Goal: Task Accomplishment & Management: Manage account settings

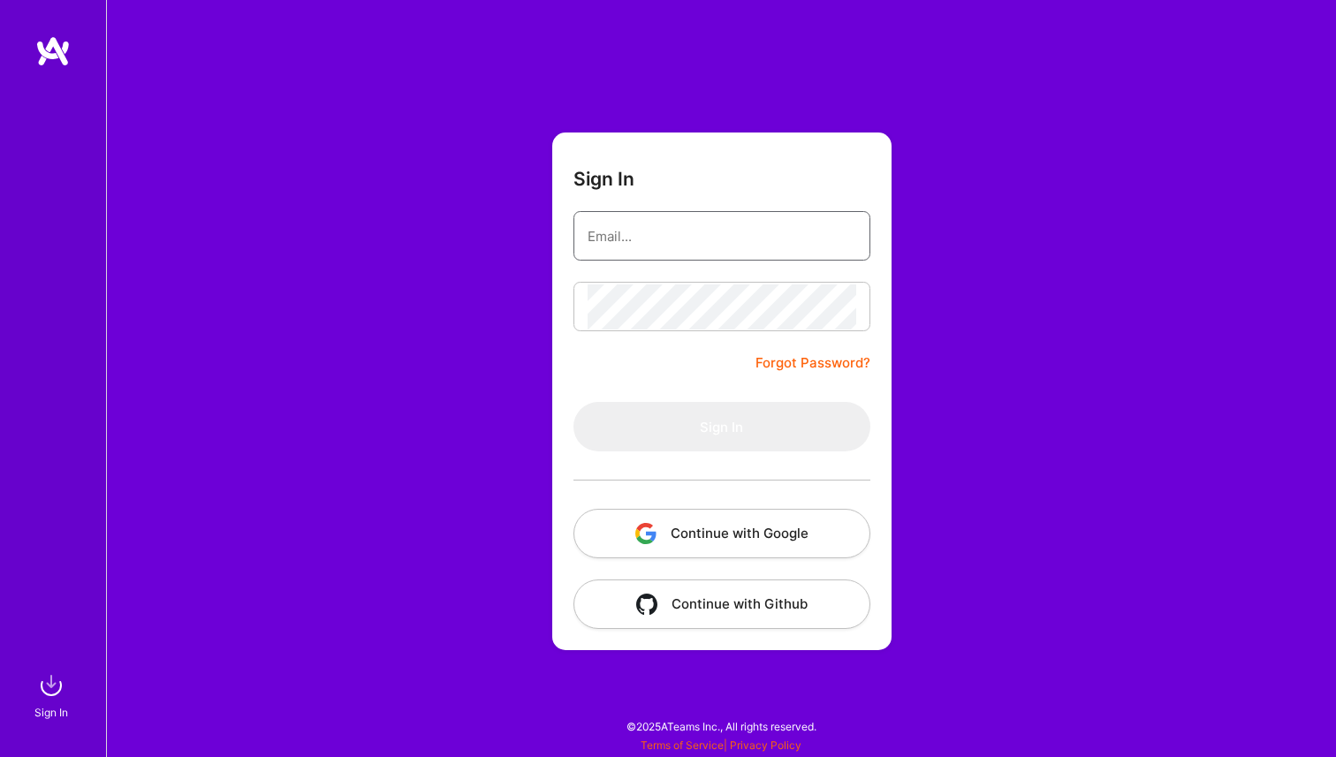
click at [679, 241] on input "email" at bounding box center [721, 236] width 269 height 45
type input "[PERSON_NAME][EMAIL_ADDRESS][DOMAIN_NAME]"
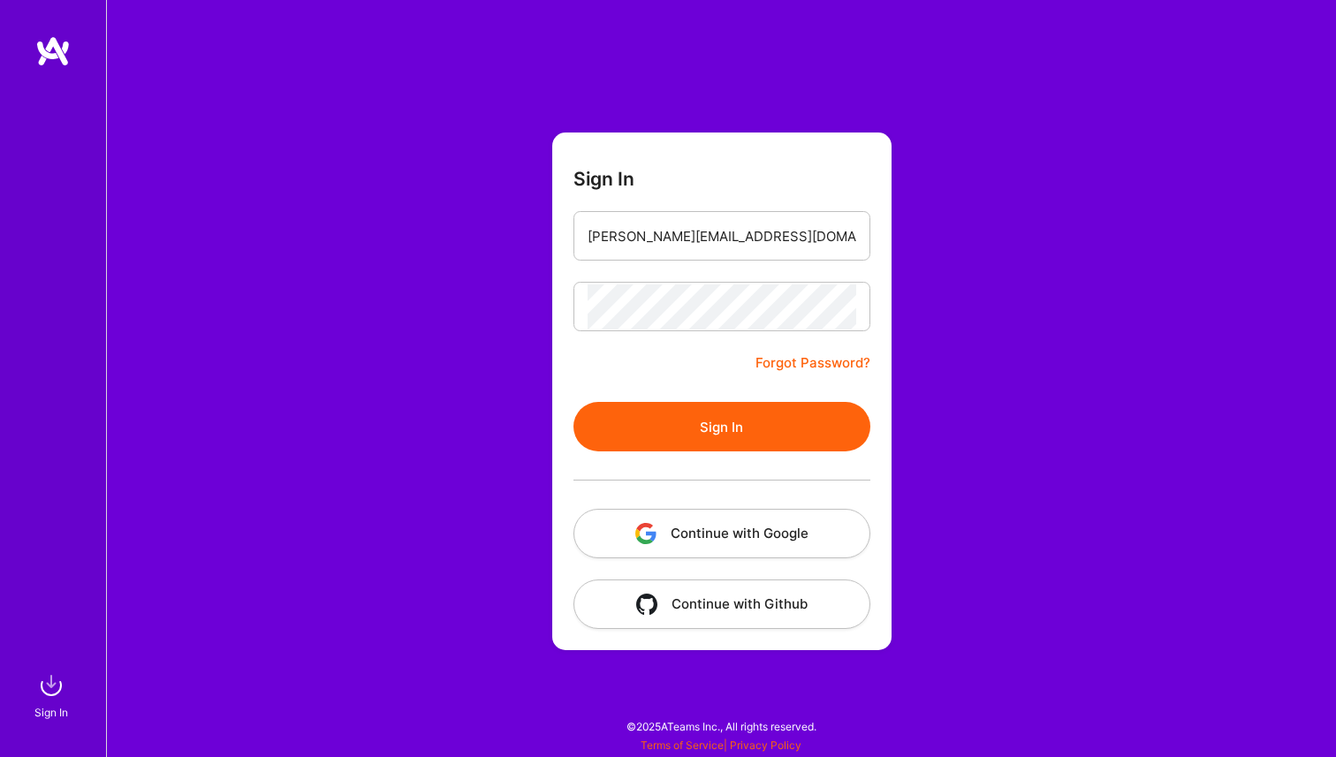
click at [749, 409] on button "Sign In" at bounding box center [721, 426] width 297 height 49
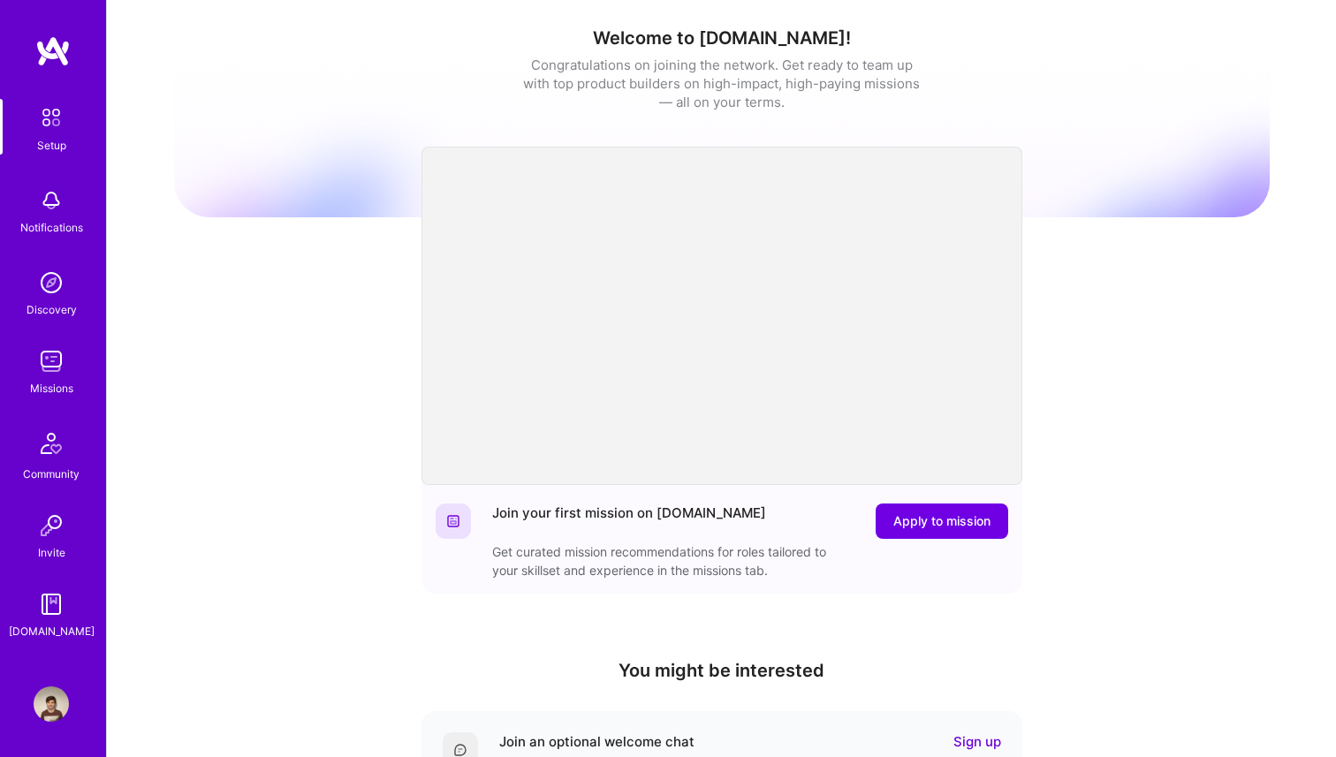
click at [71, 359] on link "Missions" at bounding box center [51, 371] width 110 height 54
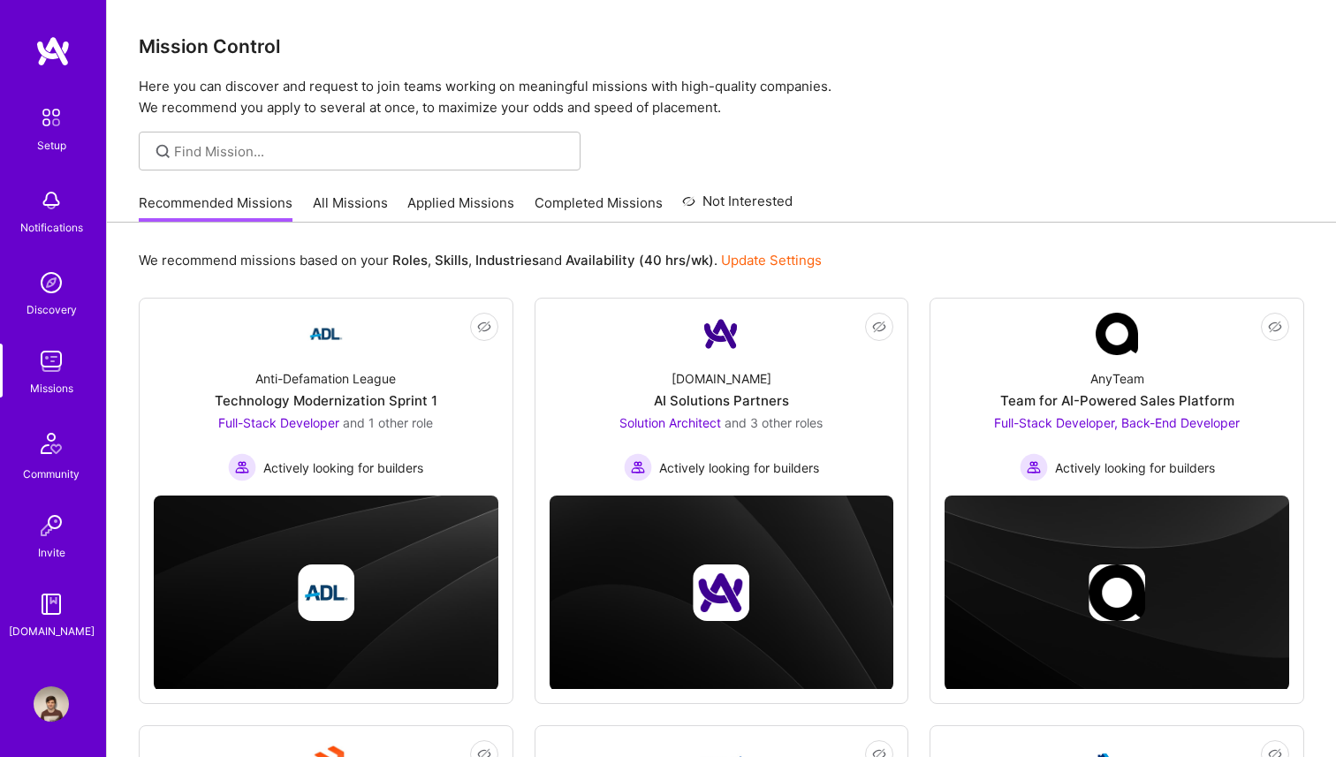
click at [751, 265] on link "Update Settings" at bounding box center [771, 260] width 101 height 17
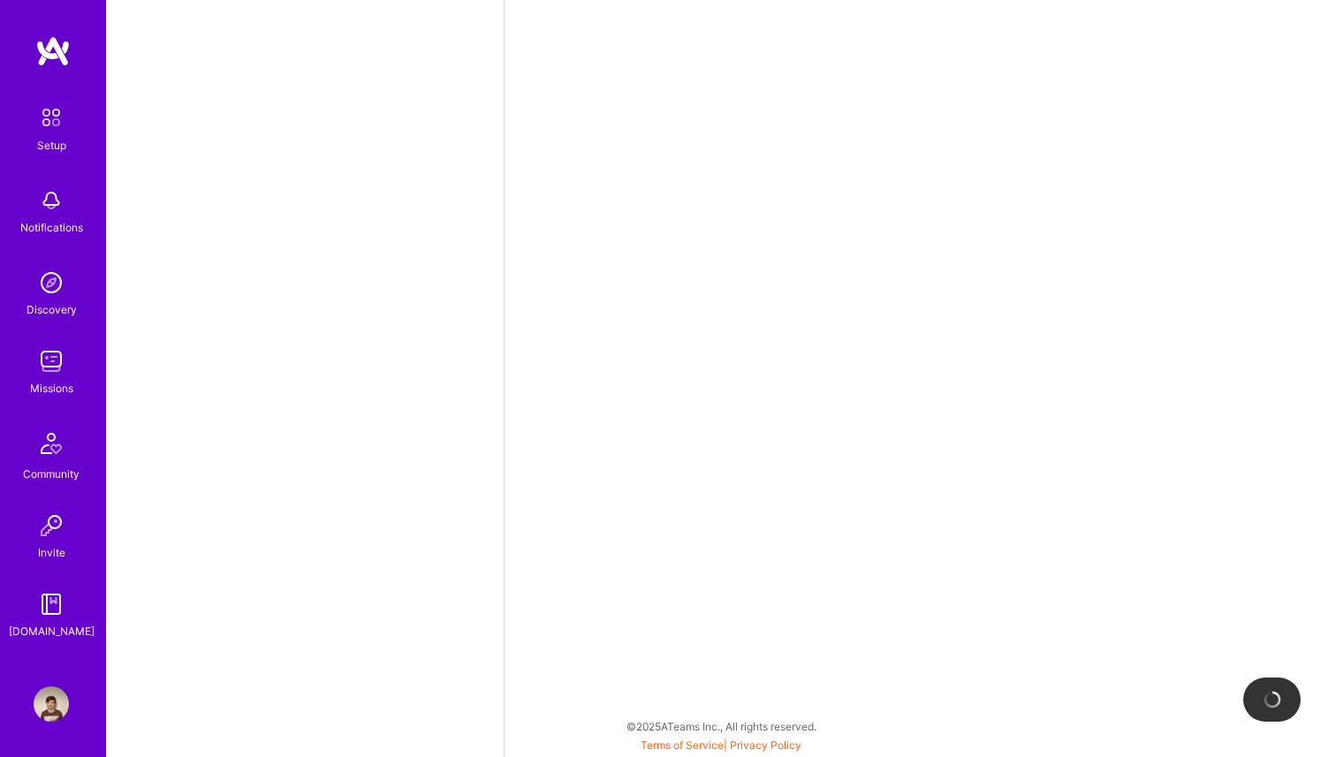
select select "DE"
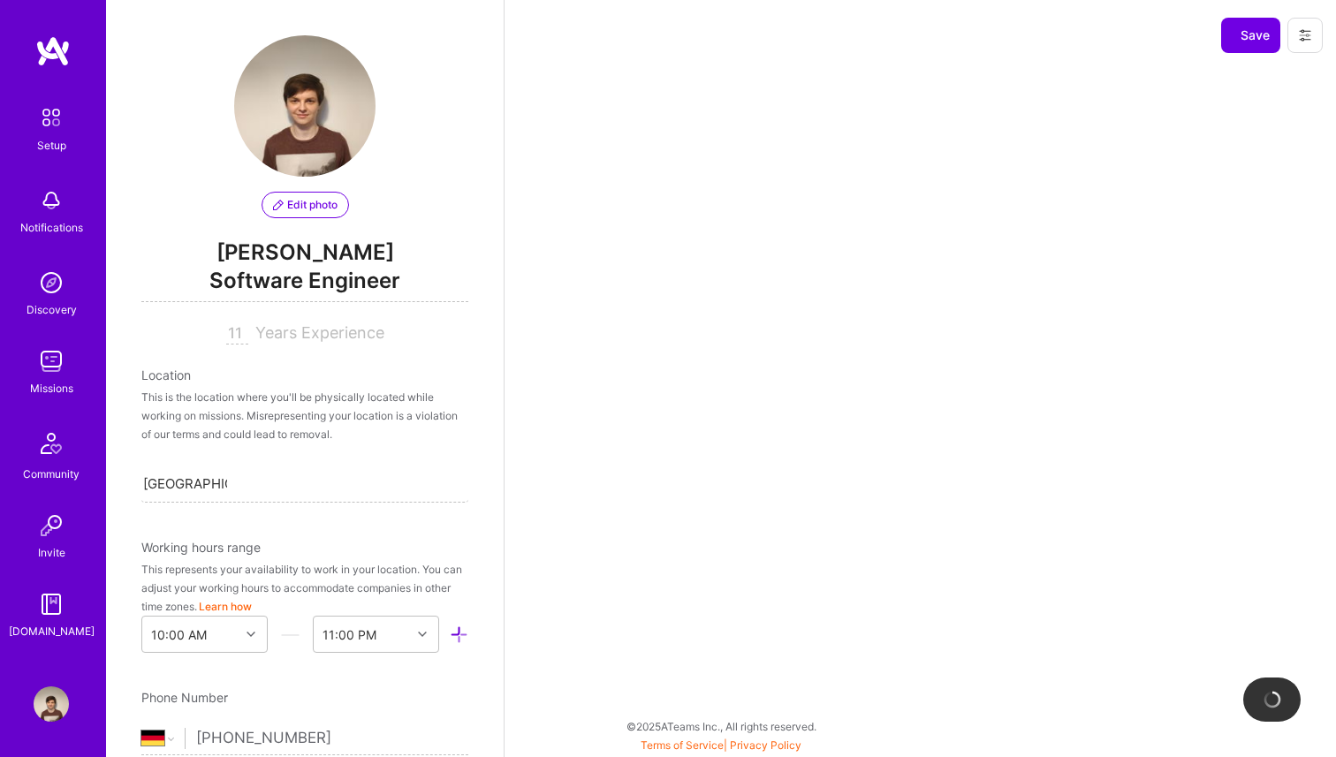
scroll to position [637, 0]
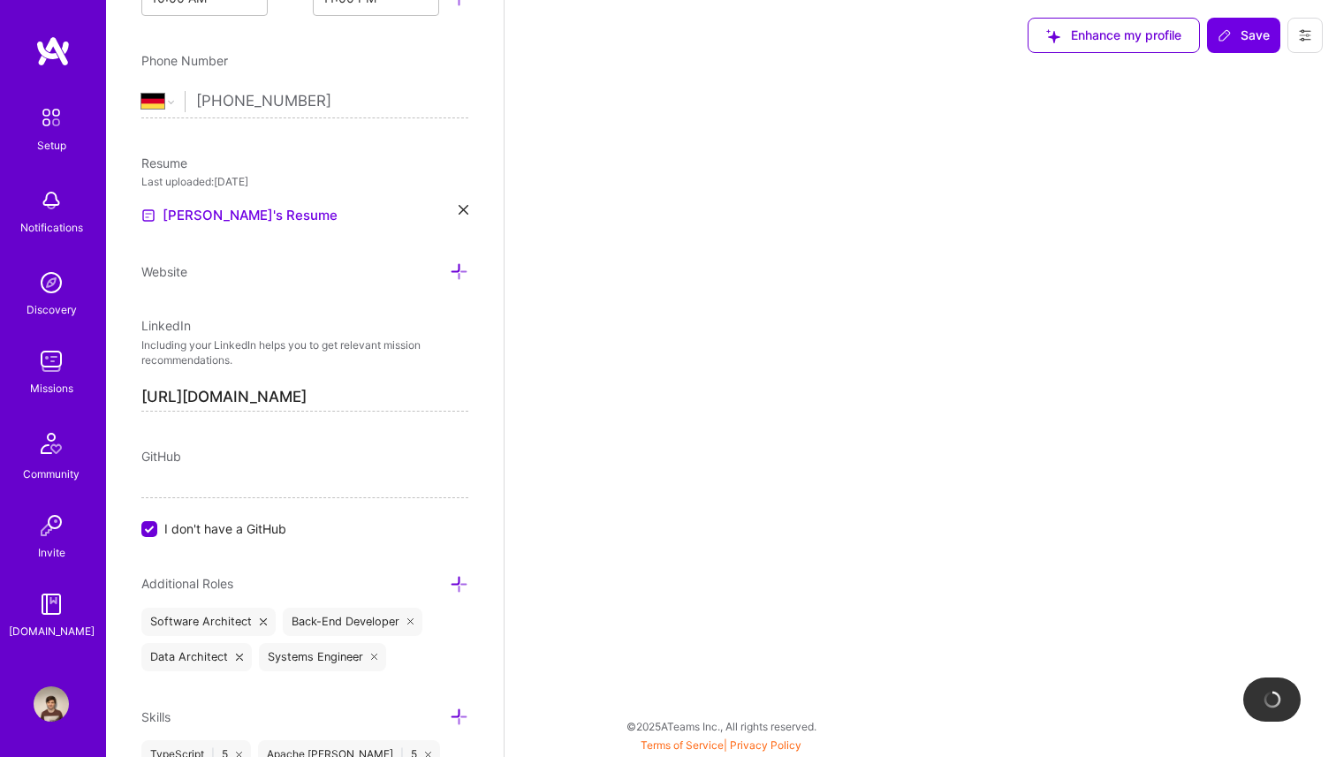
select select "Right Now"
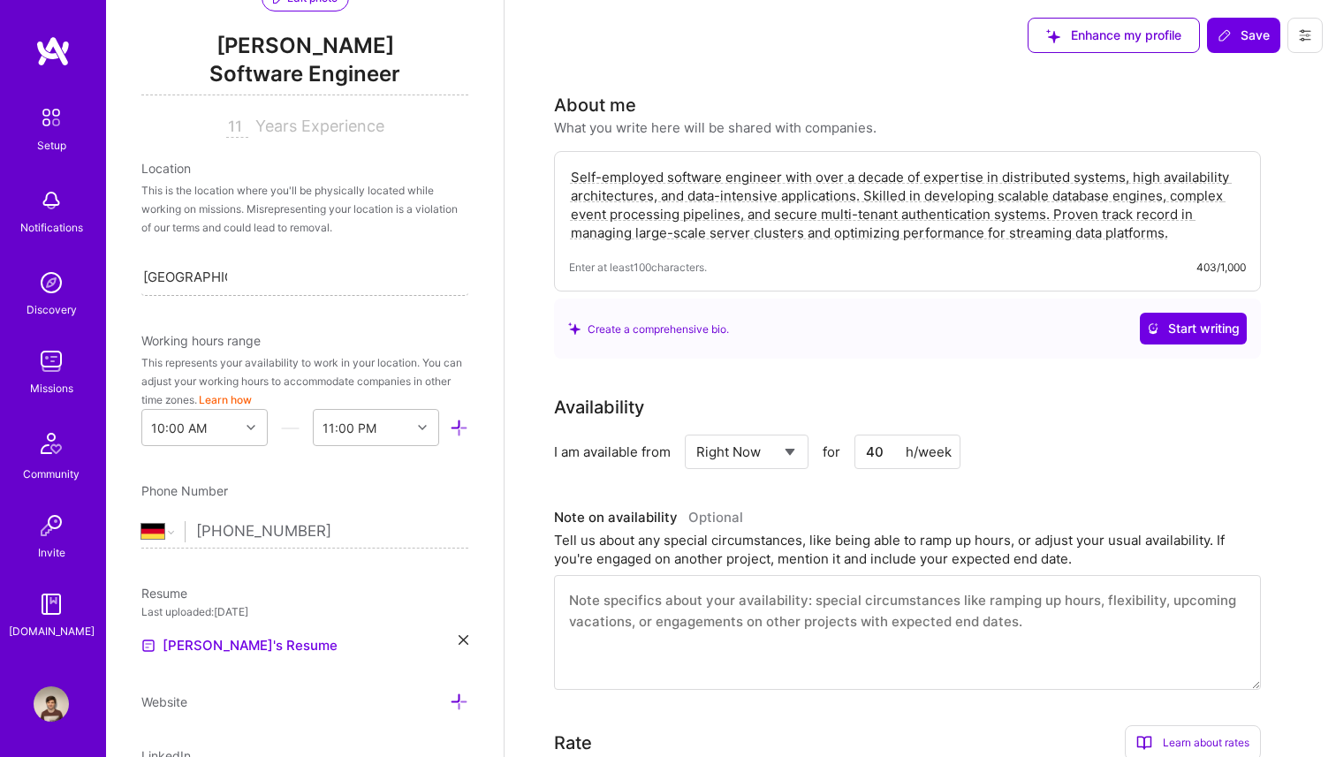
scroll to position [0, 0]
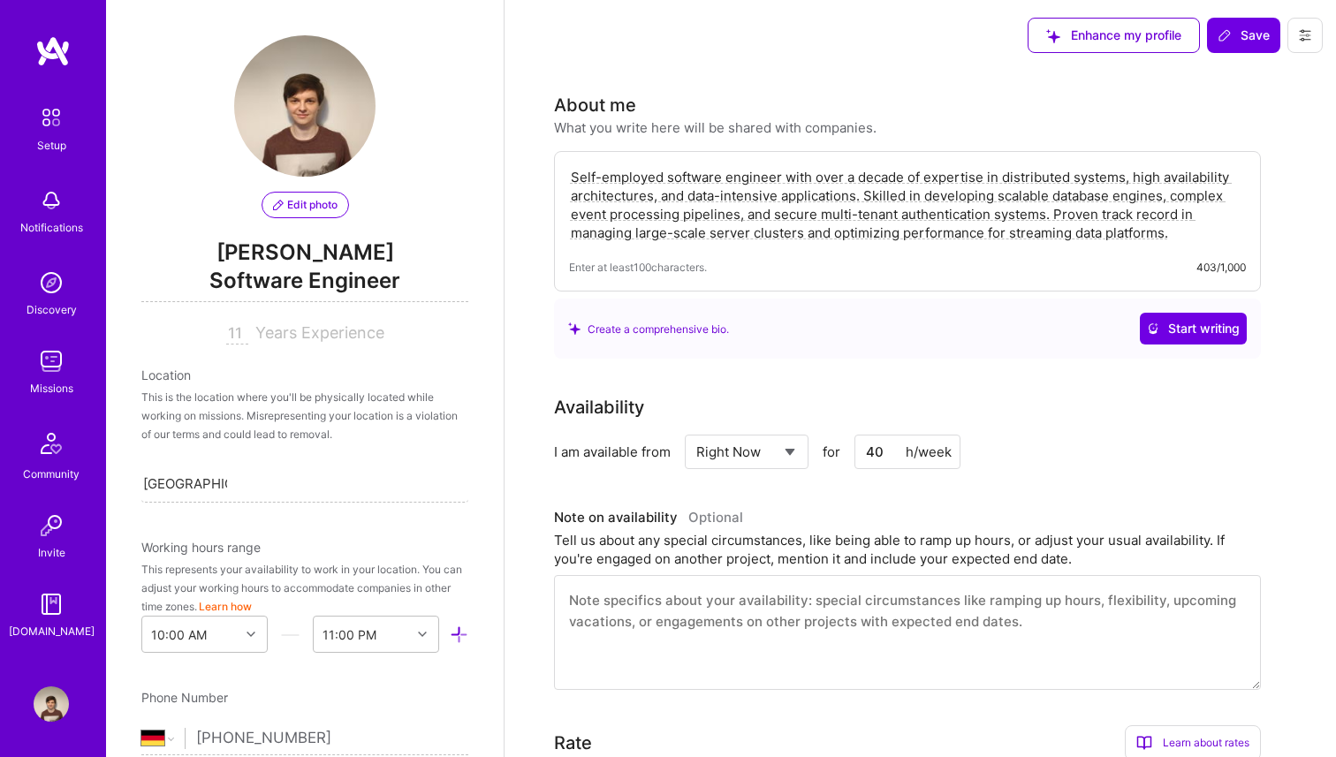
click at [1314, 32] on button at bounding box center [1304, 35] width 35 height 35
click at [1270, 81] on button "Settings" at bounding box center [1256, 75] width 133 height 45
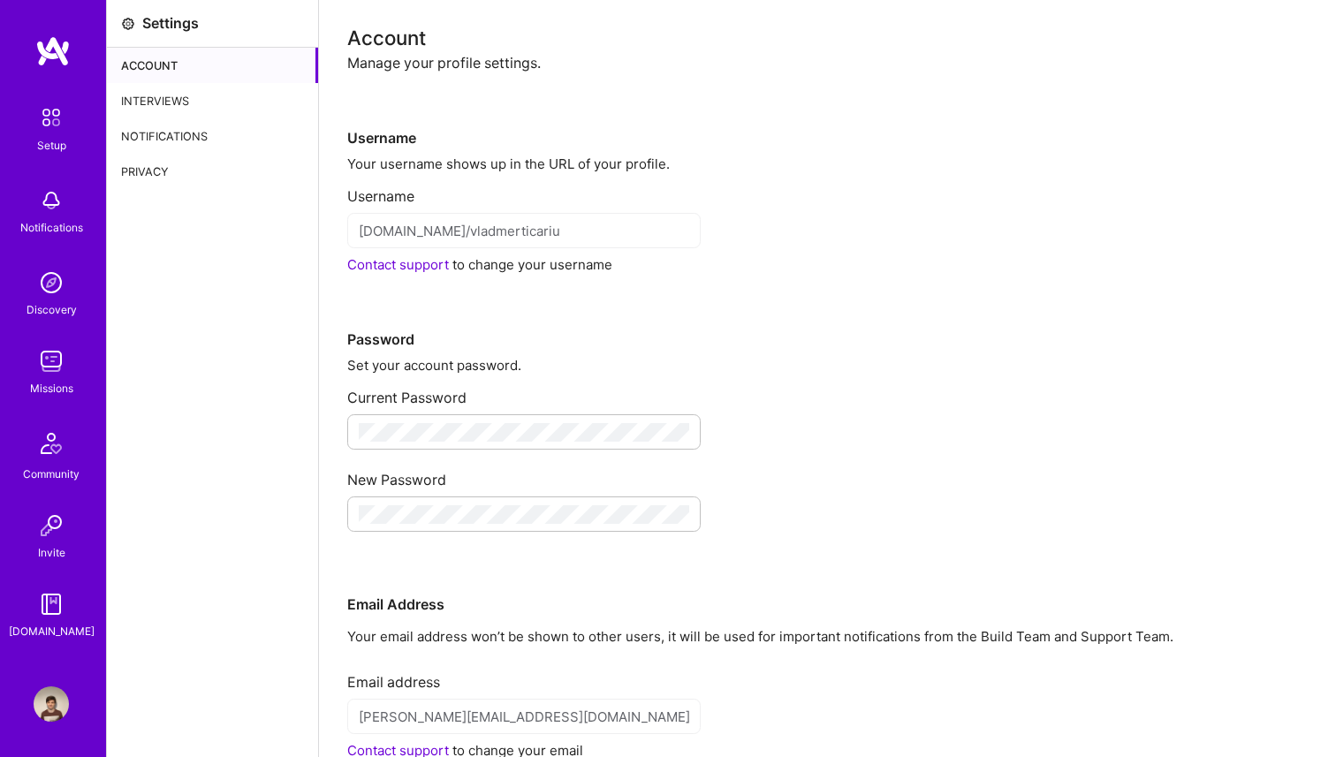
click at [172, 98] on div "Interviews" at bounding box center [212, 100] width 211 height 35
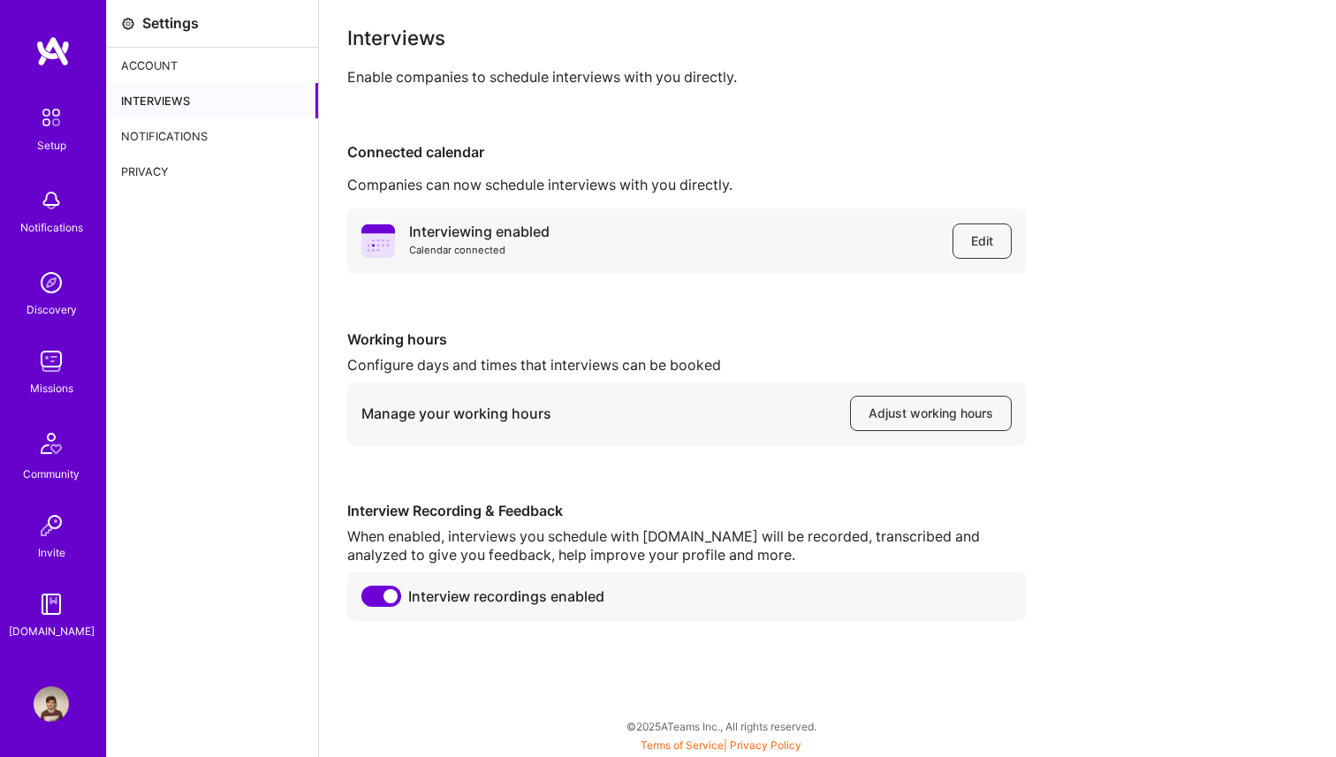
click at [185, 133] on div "Notifications" at bounding box center [212, 135] width 211 height 35
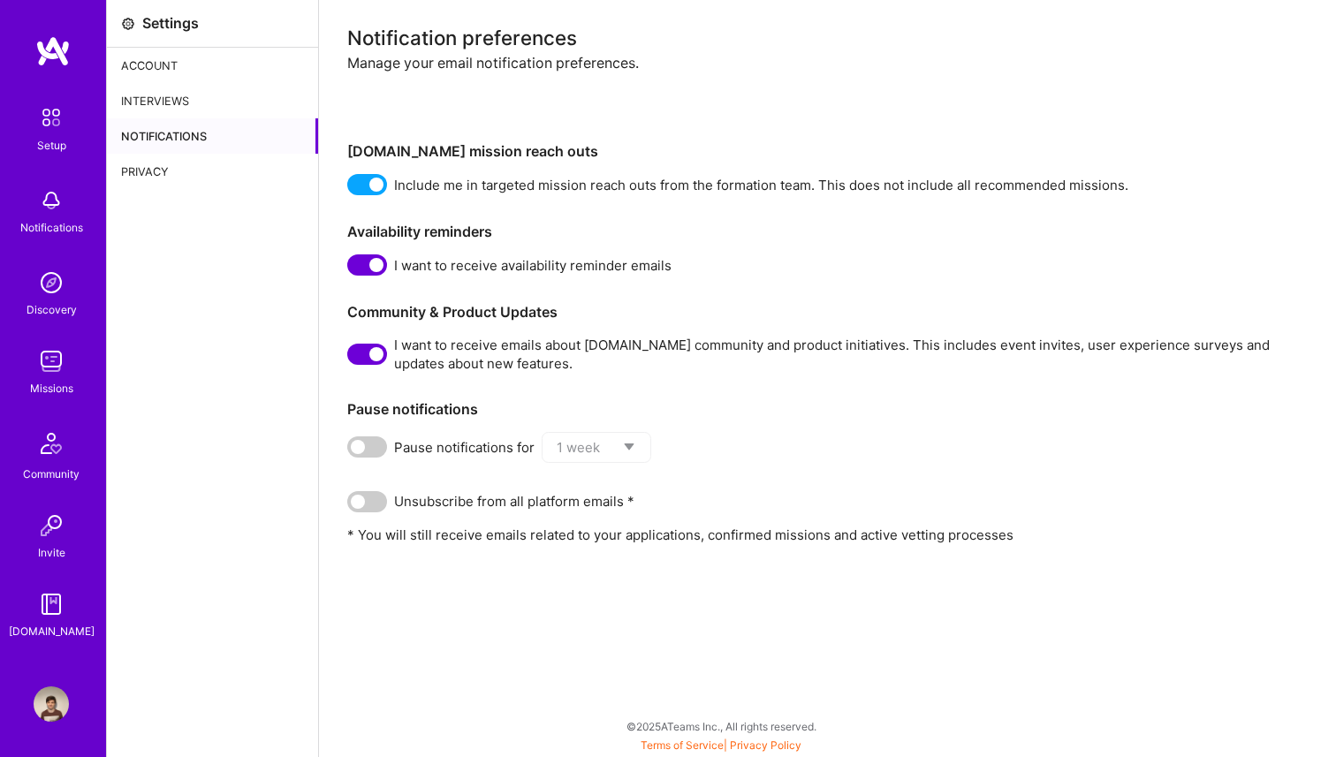
click at [186, 178] on div "Privacy" at bounding box center [212, 171] width 211 height 35
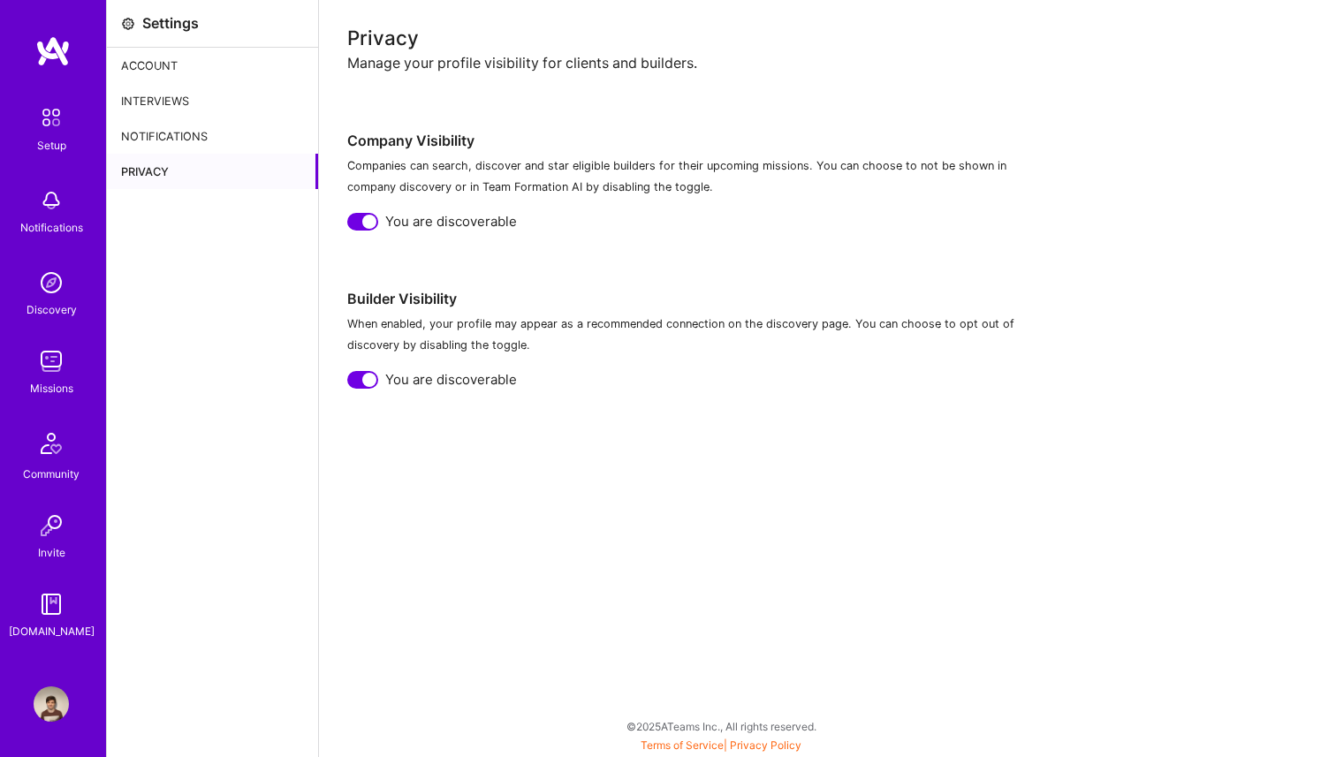
click at [188, 72] on div "Account" at bounding box center [212, 65] width 211 height 35
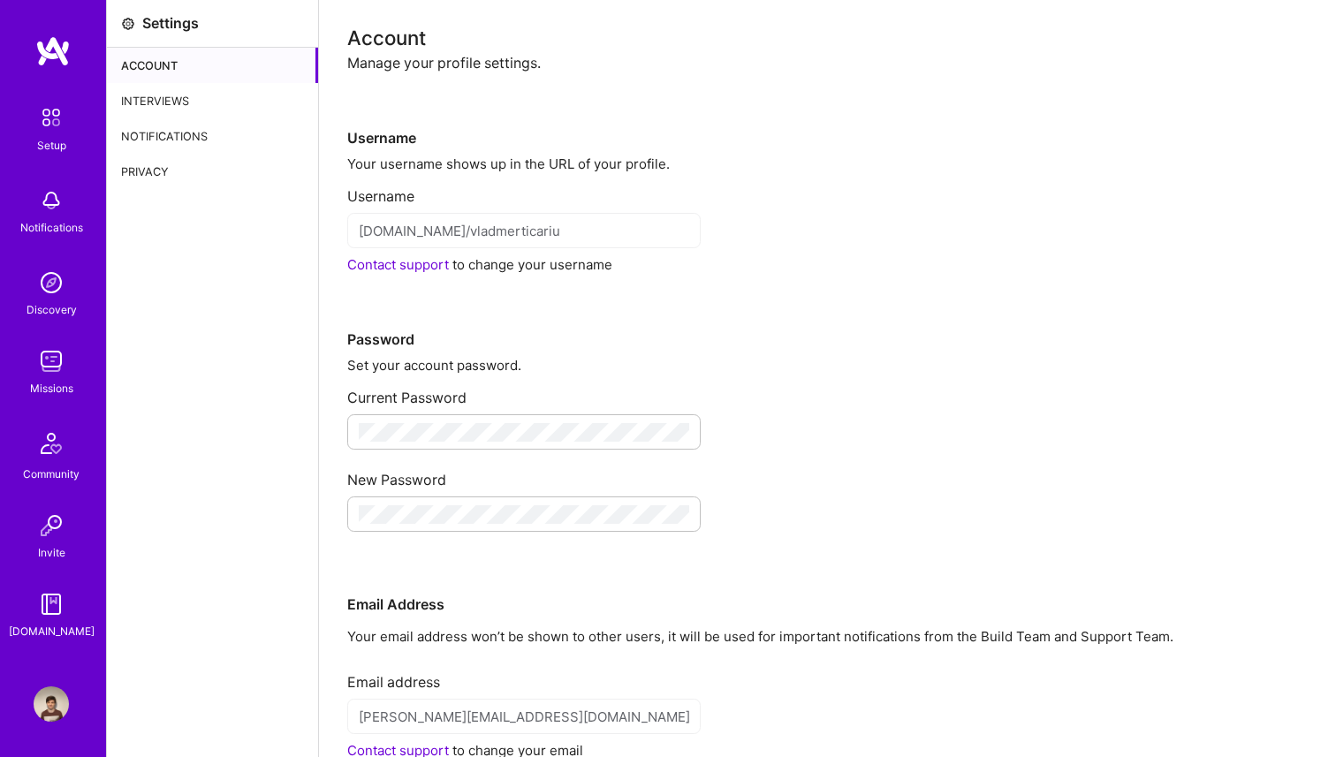
click at [49, 695] on img at bounding box center [51, 703] width 35 height 35
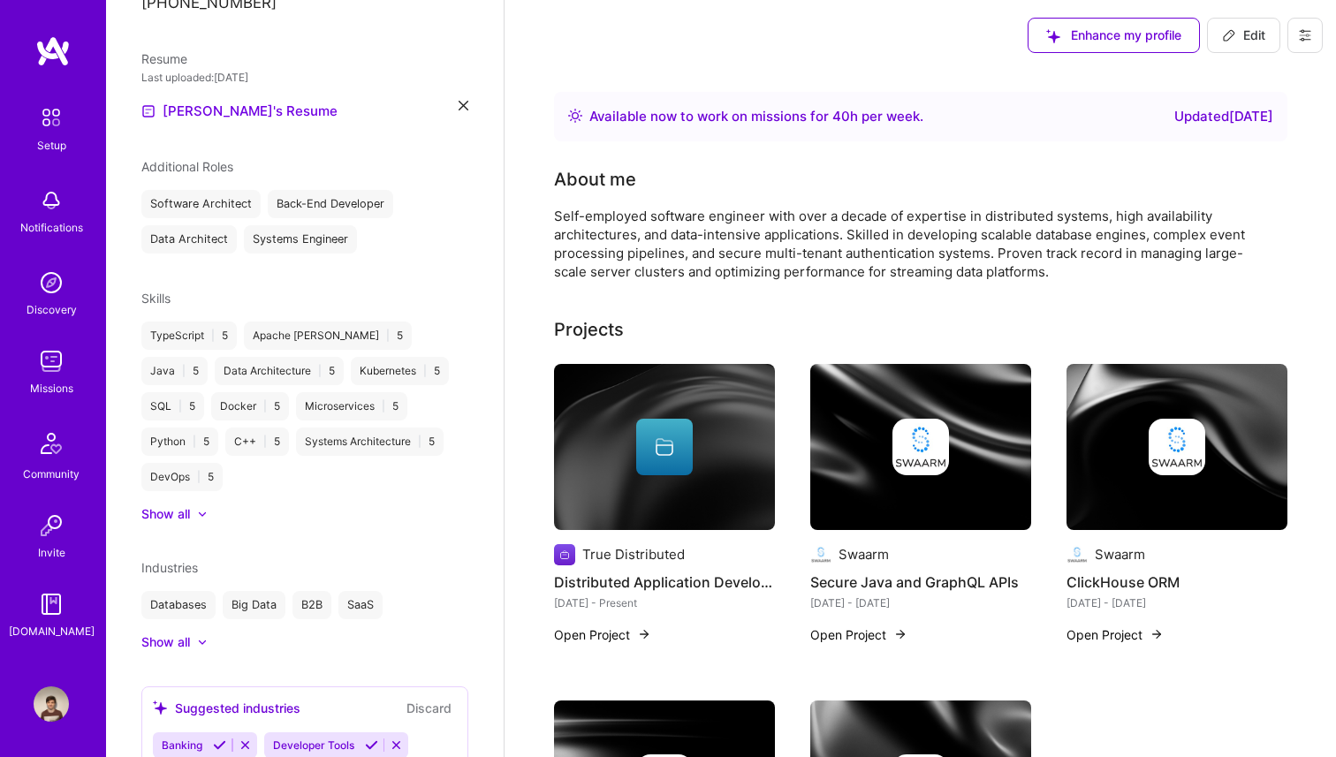
scroll to position [554, 0]
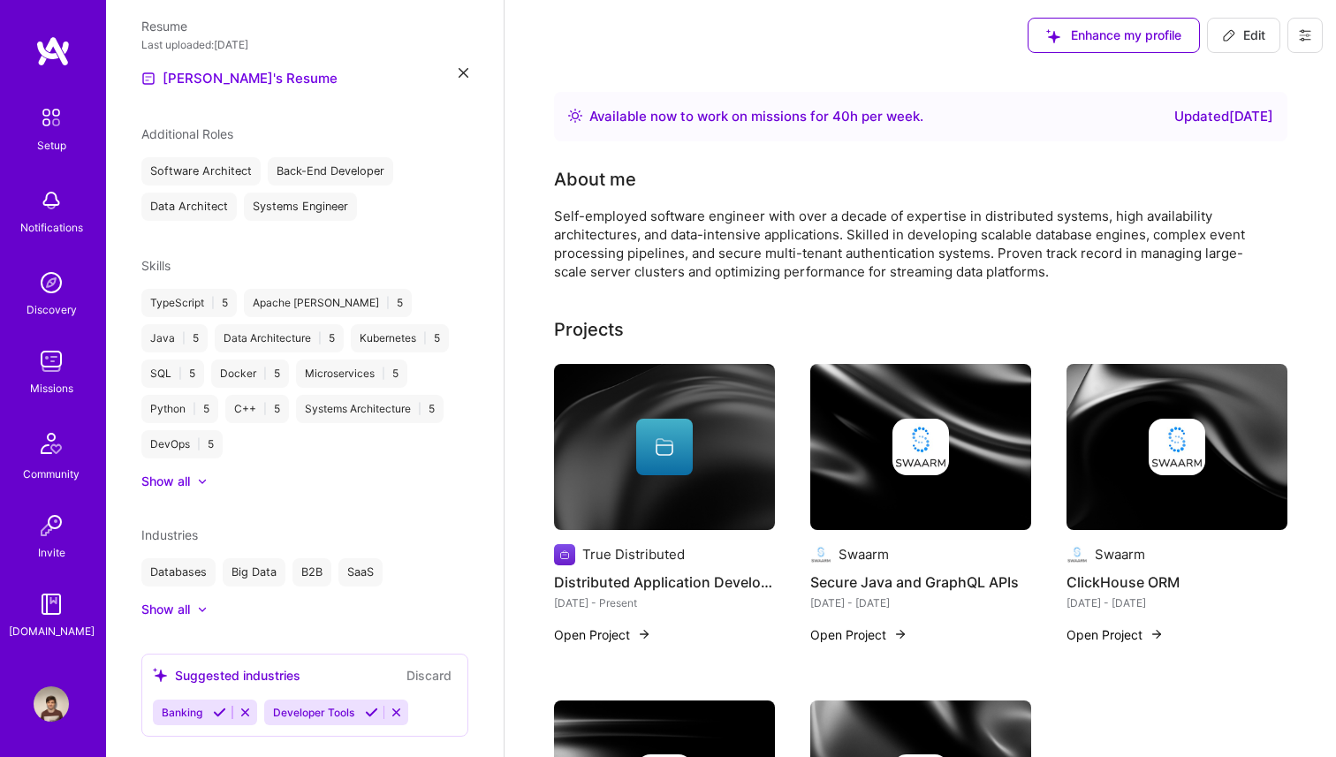
click at [1207, 112] on div "Updated [DATE]" at bounding box center [1223, 116] width 99 height 21
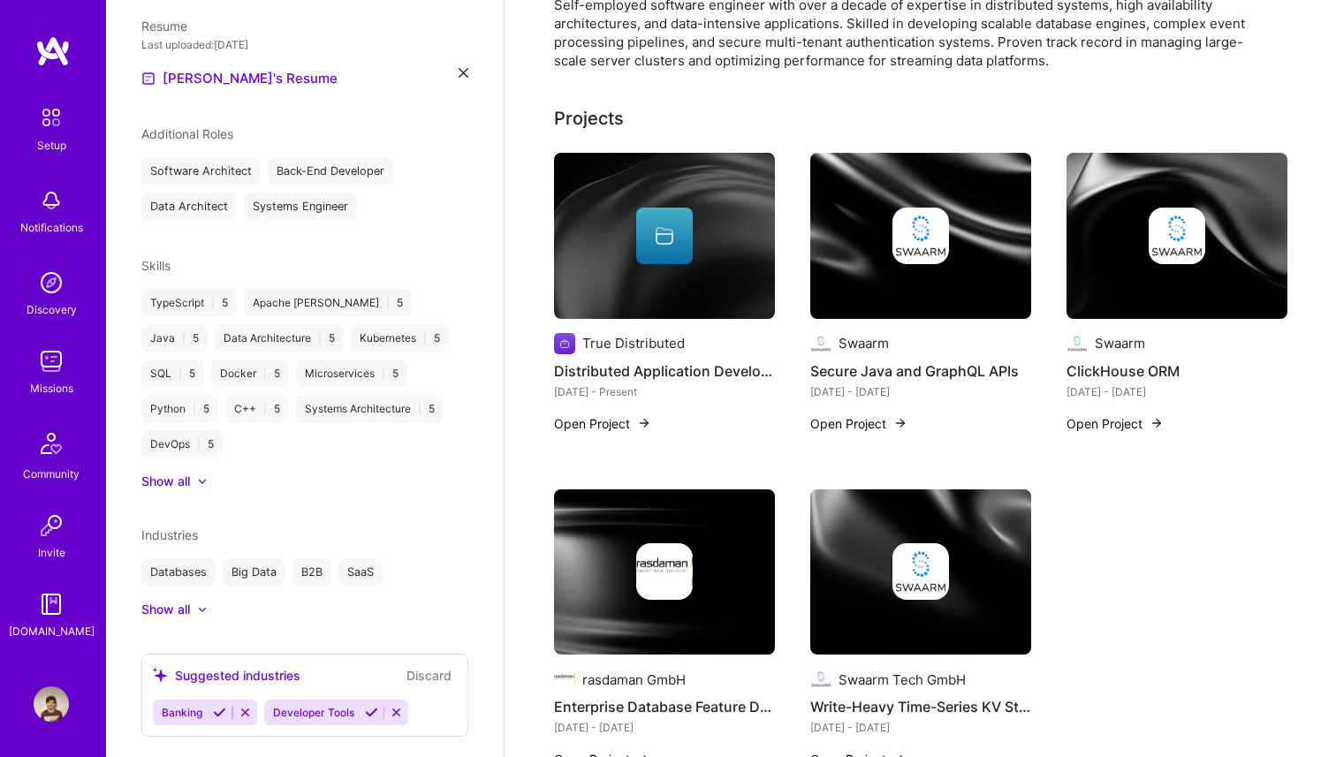
scroll to position [0, 0]
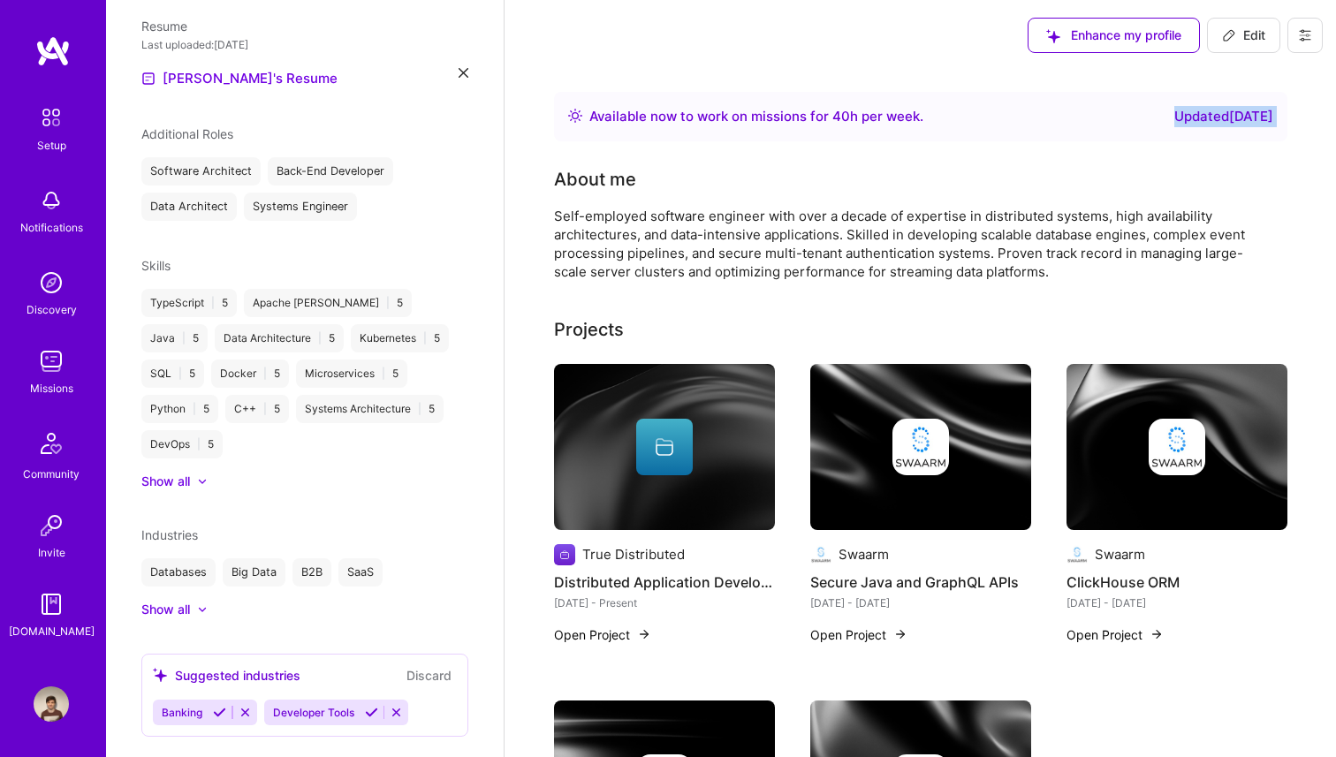
click at [1225, 95] on div "Available now to work on missions for 40 h per week . Updated [DATE]" at bounding box center [920, 116] width 733 height 49
click at [1254, 24] on button "Edit" at bounding box center [1243, 35] width 73 height 35
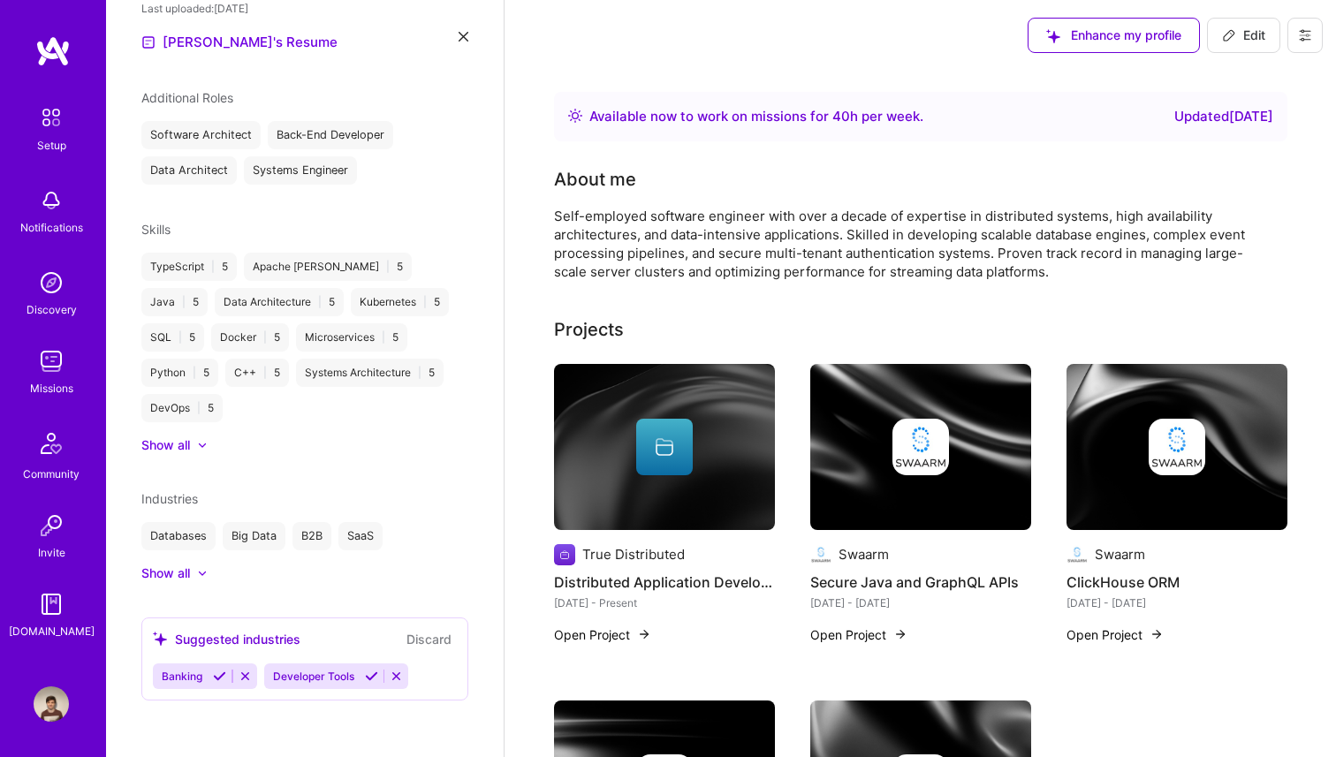
select select "DE"
select select "Right Now"
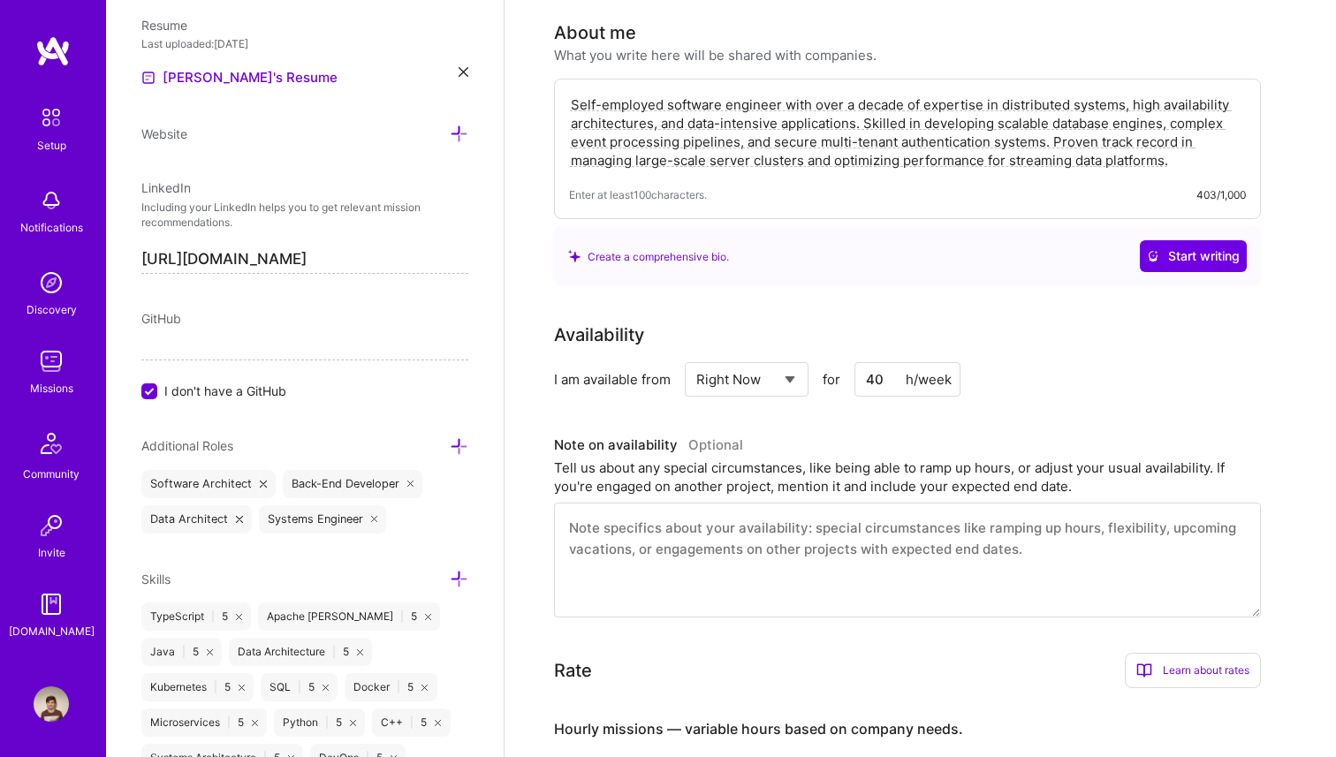
scroll to position [131, 0]
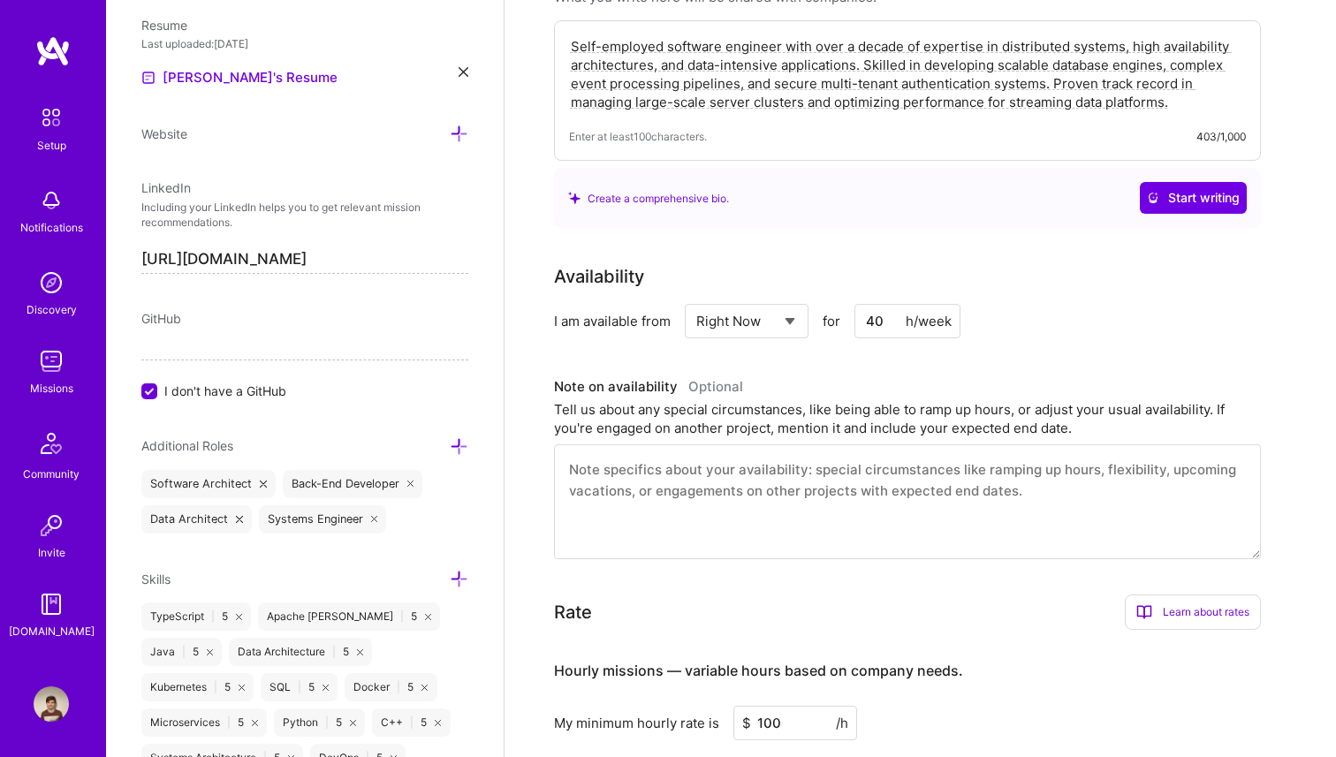
click at [891, 329] on input "40" at bounding box center [907, 321] width 106 height 34
type input "20"
click at [1064, 351] on div "Availability I am available from Select... Right Now Future Date Not Available …" at bounding box center [920, 411] width 733 height 296
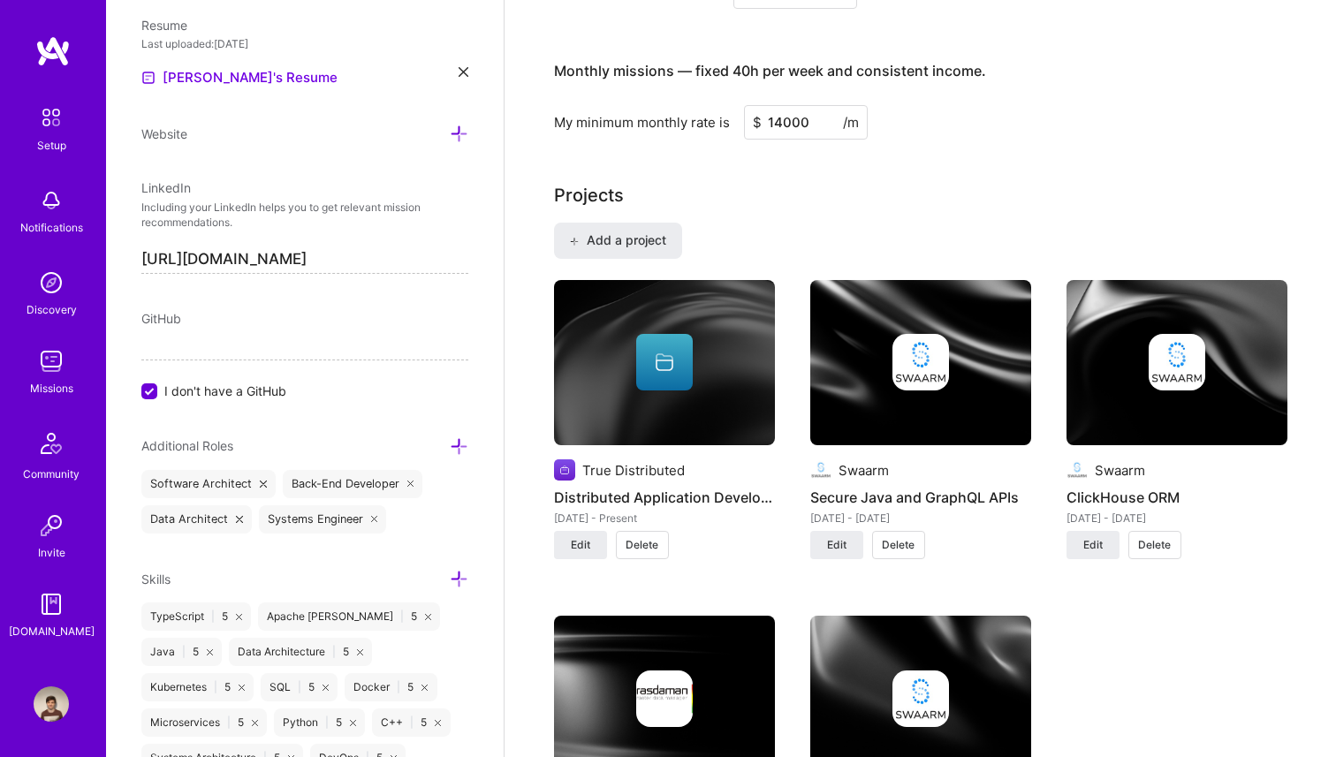
scroll to position [0, 0]
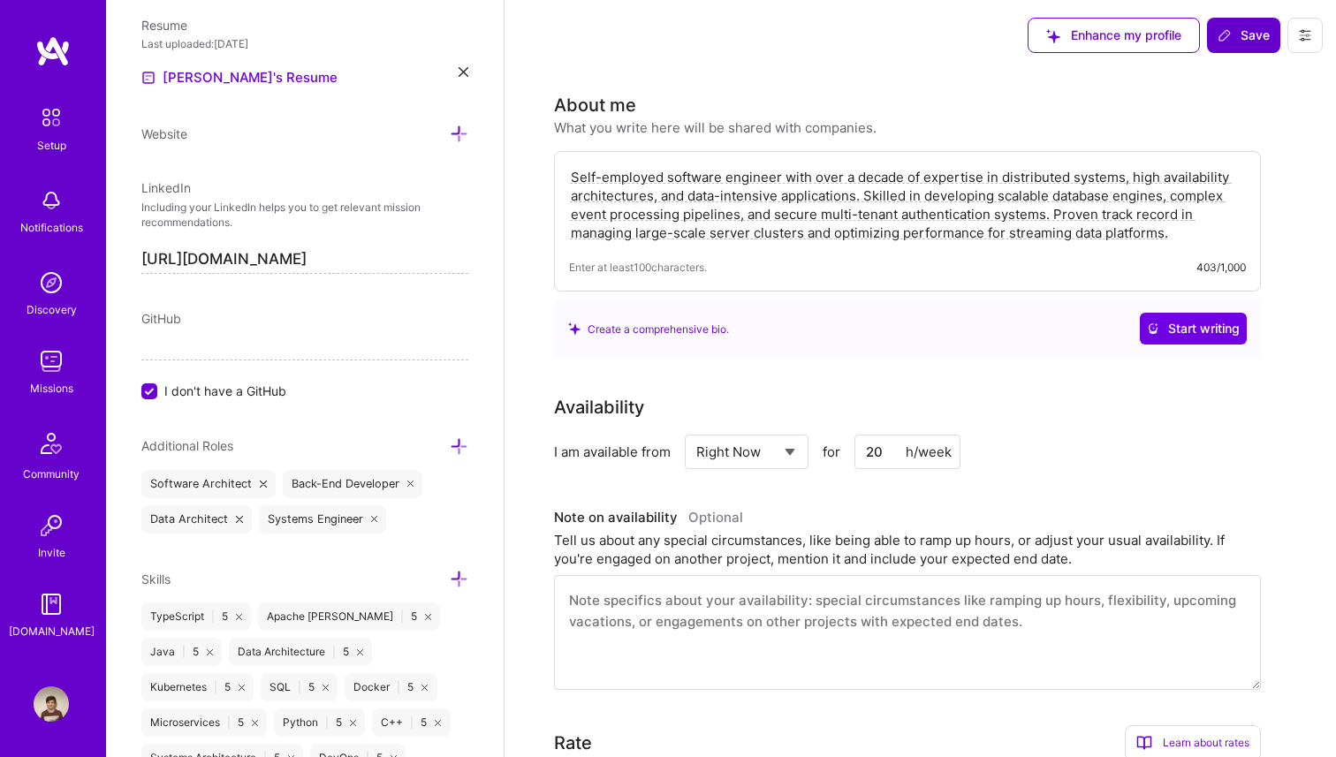
click at [1245, 44] on button "Save" at bounding box center [1243, 35] width 73 height 35
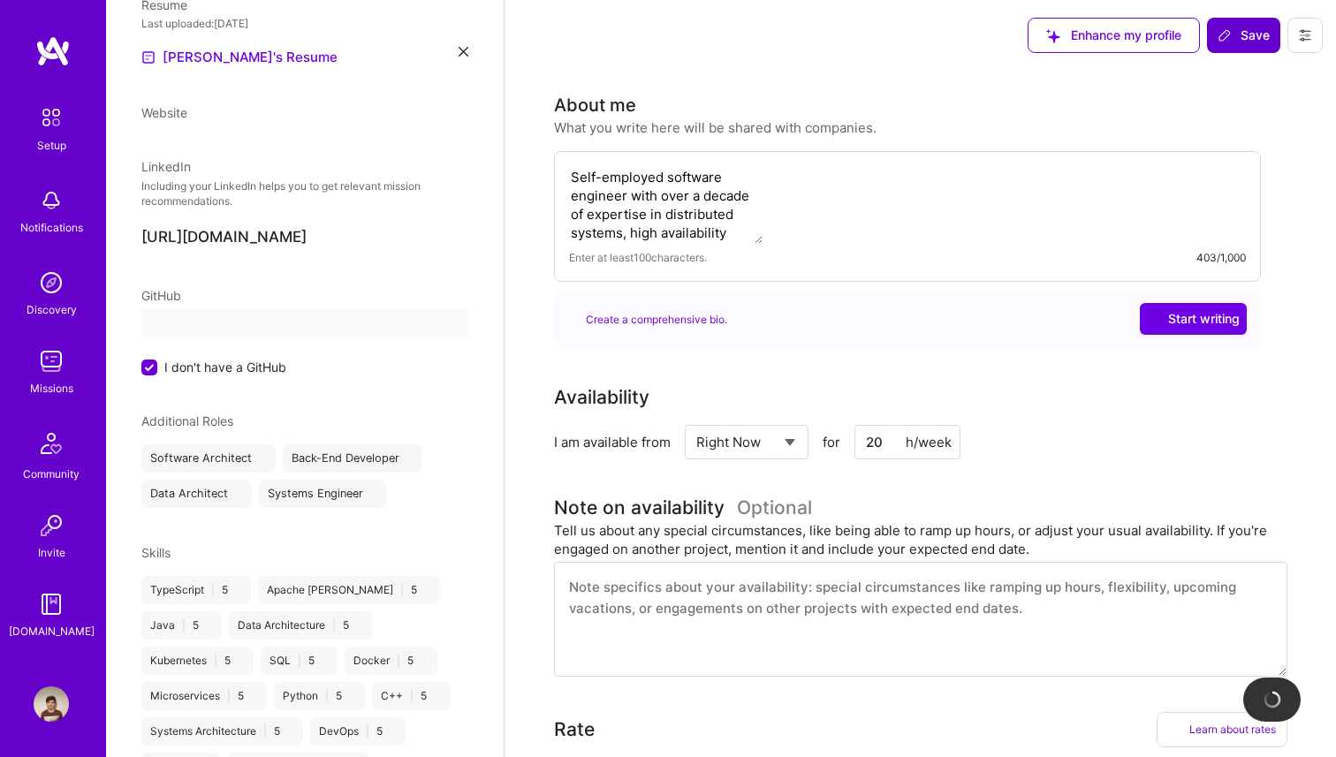
scroll to position [554, 0]
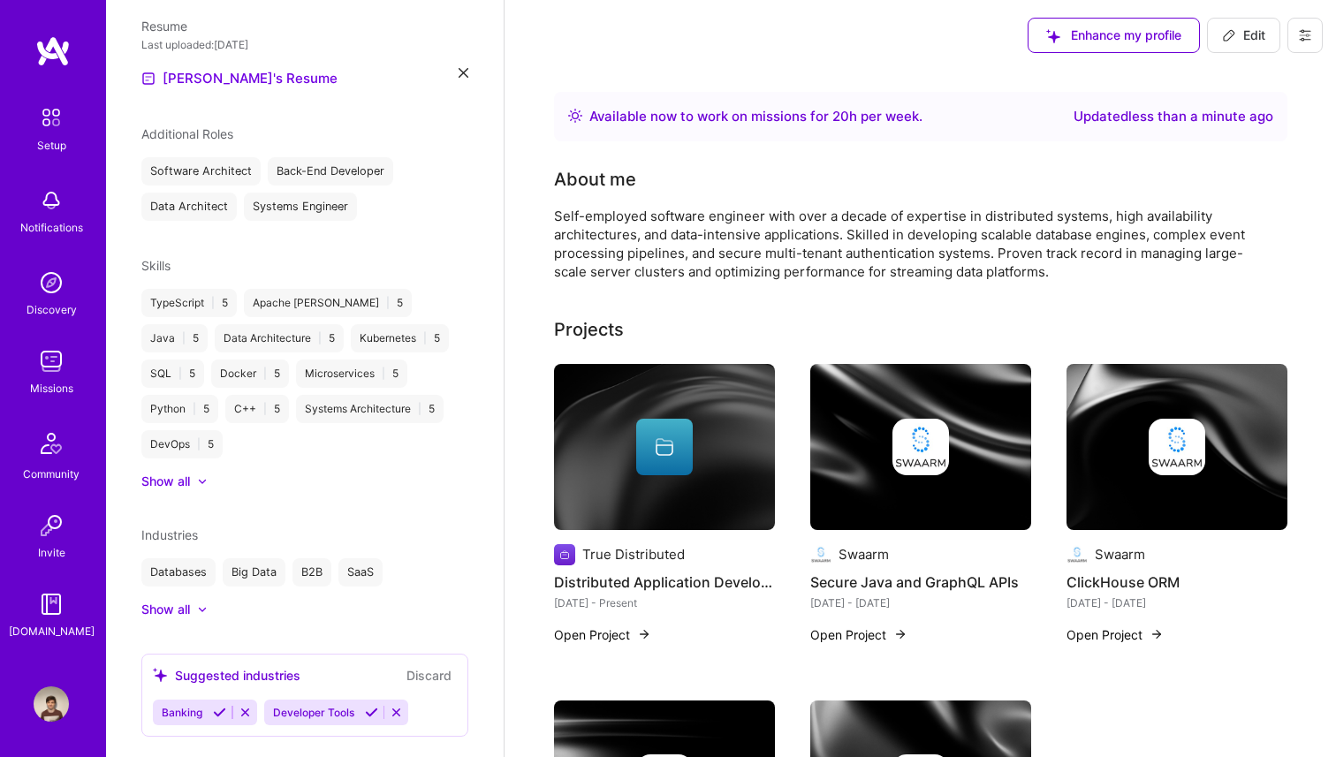
click at [53, 193] on img at bounding box center [51, 200] width 35 height 35
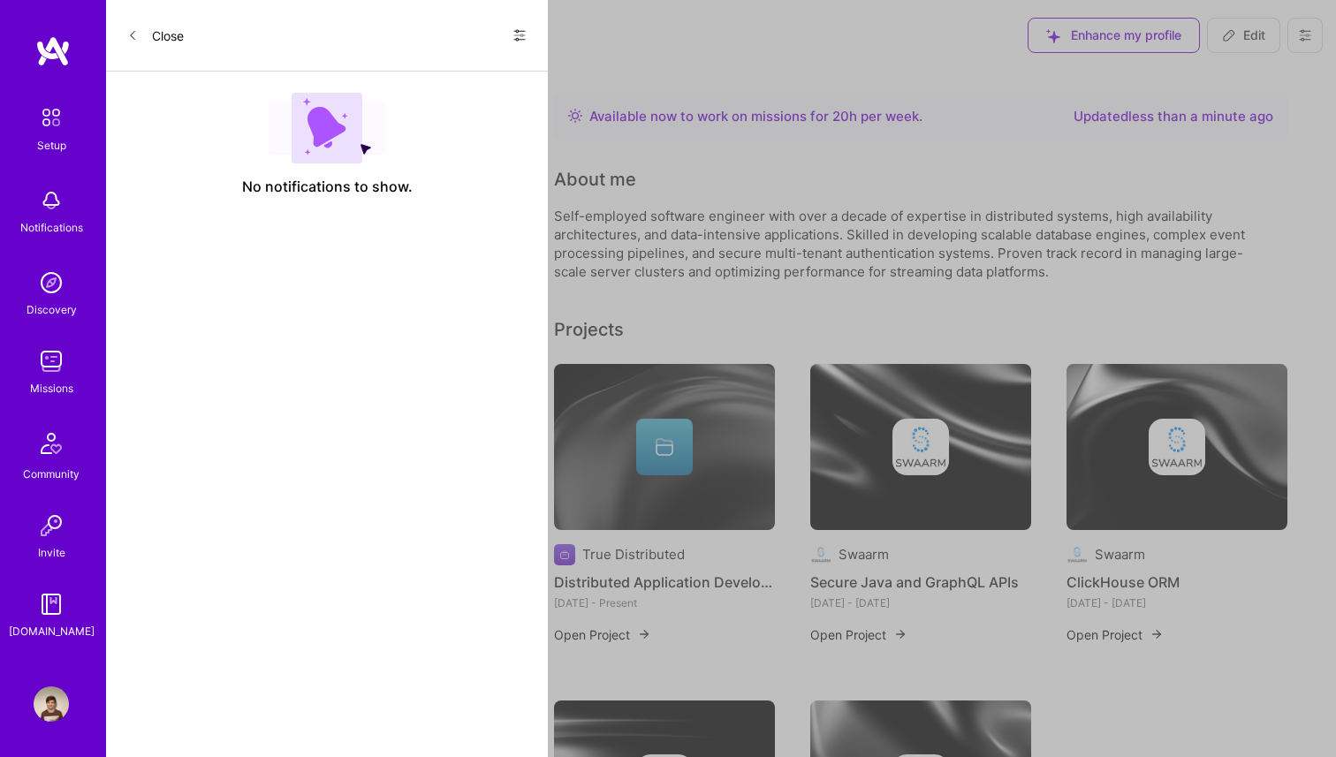
click at [46, 362] on img at bounding box center [51, 361] width 35 height 35
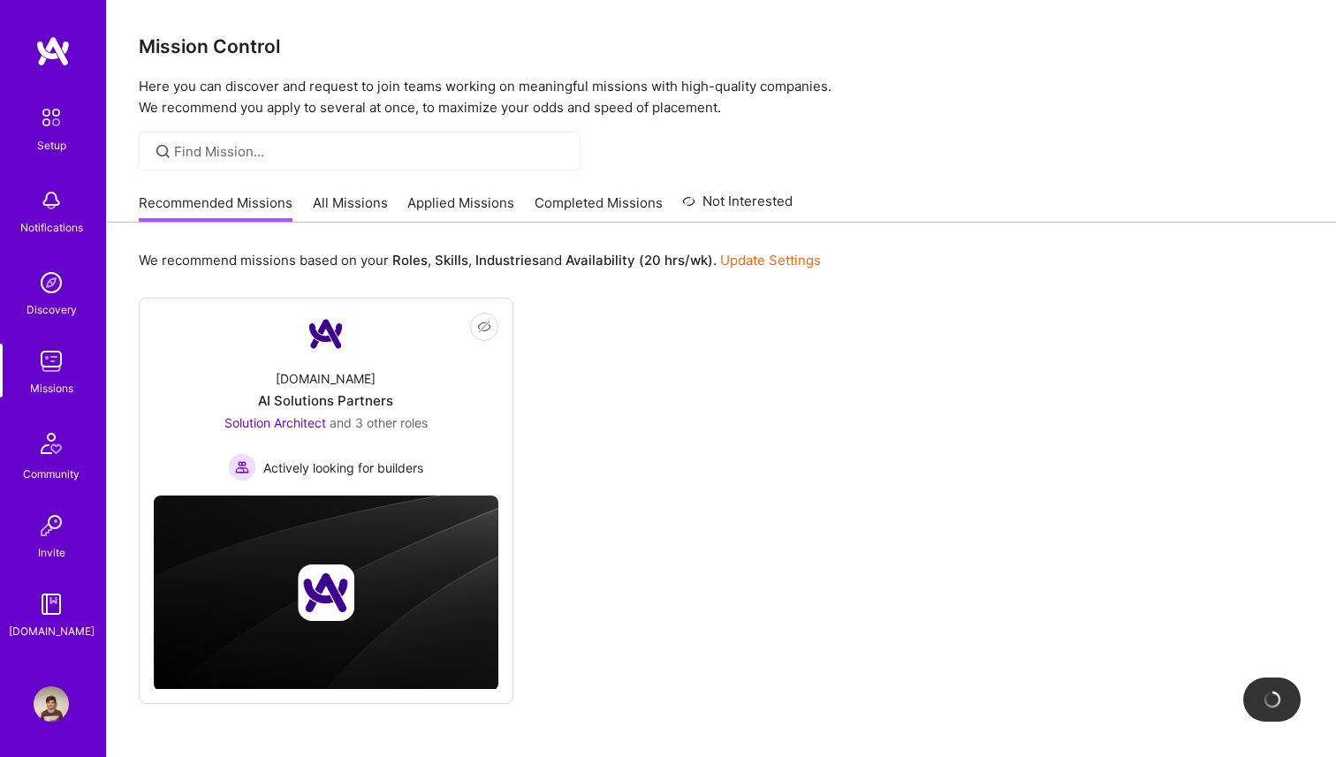
click at [344, 204] on link "All Missions" at bounding box center [350, 207] width 75 height 29
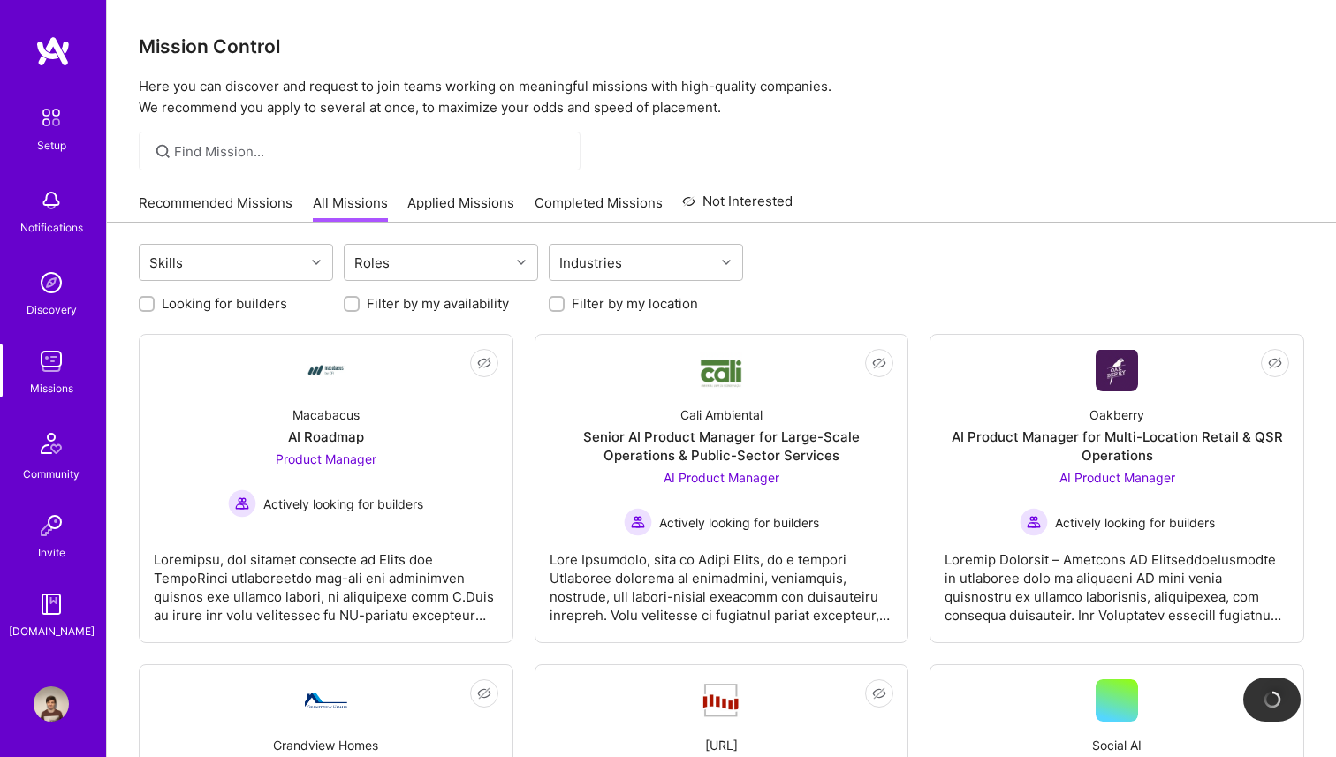
click at [455, 304] on label "Filter by my availability" at bounding box center [438, 303] width 142 height 19
click at [360, 304] on input "Filter by my availability" at bounding box center [353, 305] width 12 height 12
checkbox input "true"
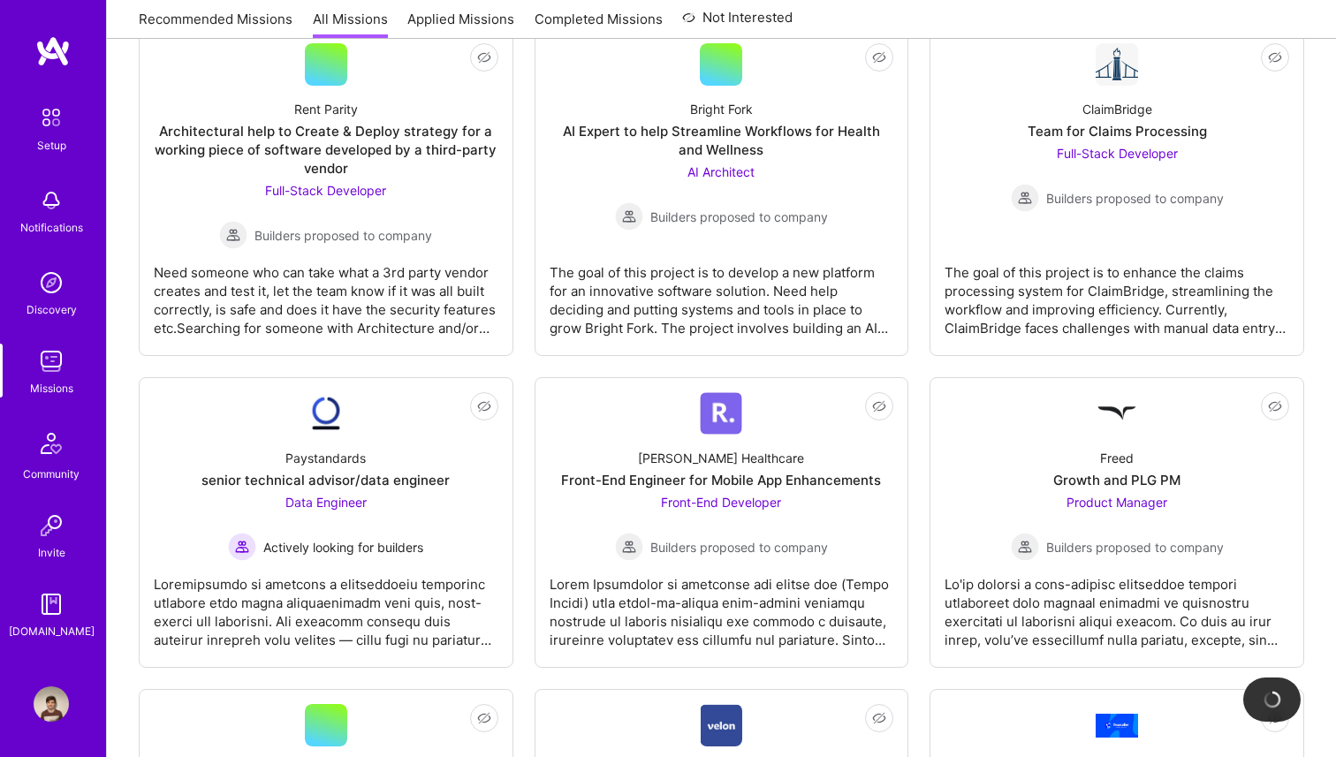
scroll to position [637, 0]
click at [364, 569] on div at bounding box center [326, 604] width 345 height 88
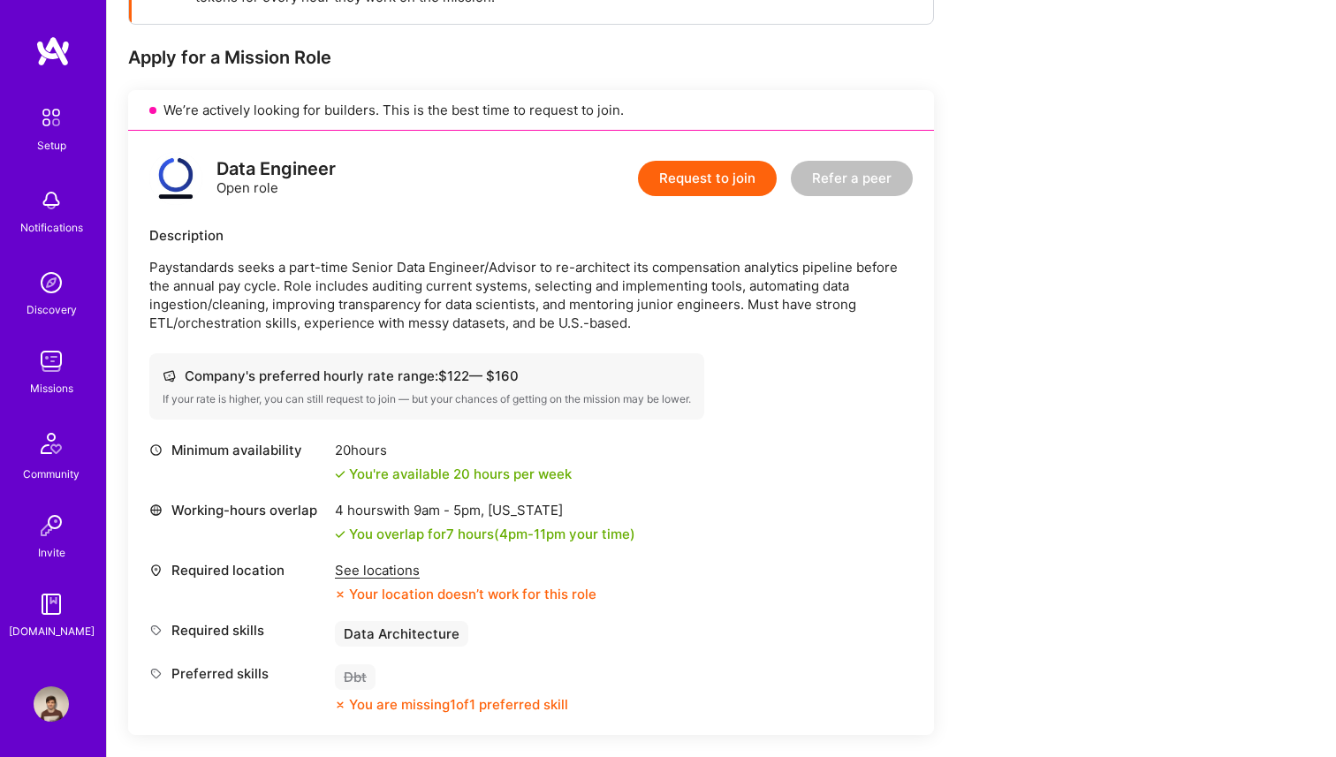
scroll to position [324, 0]
